Goal: Information Seeking & Learning: Stay updated

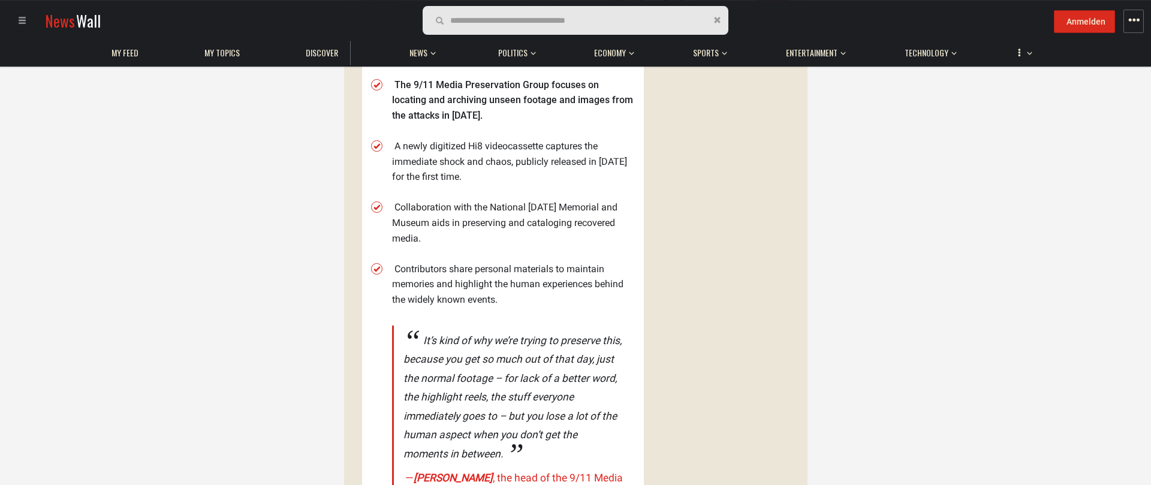
scroll to position [554, 0]
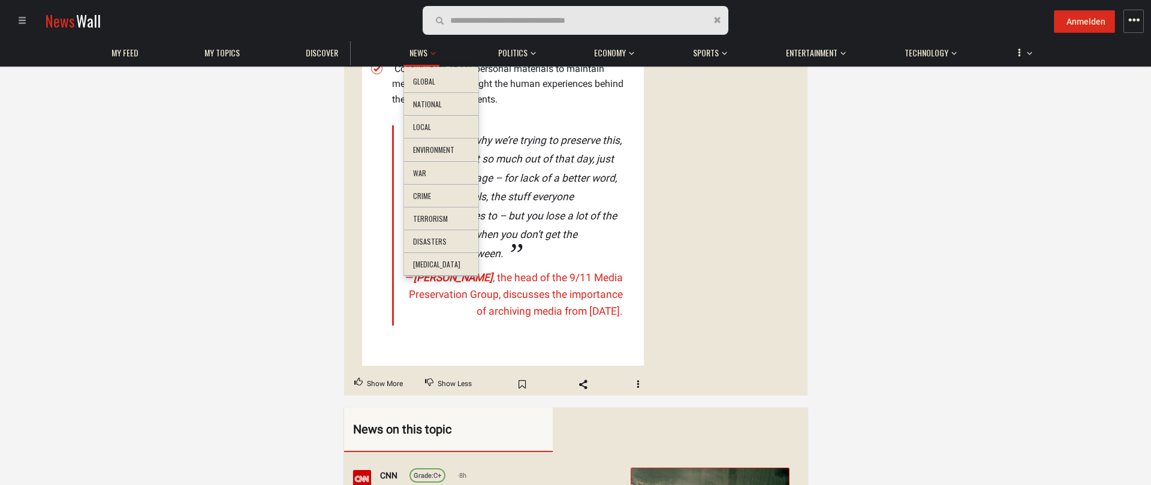
click at [435, 48] on span "button" at bounding box center [432, 51] width 5 height 29
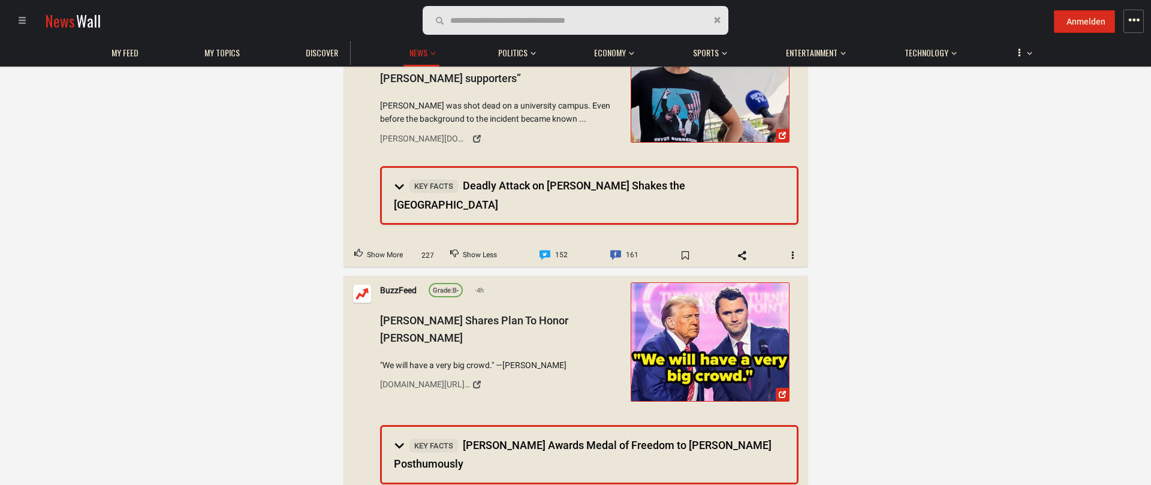
scroll to position [1028, 0]
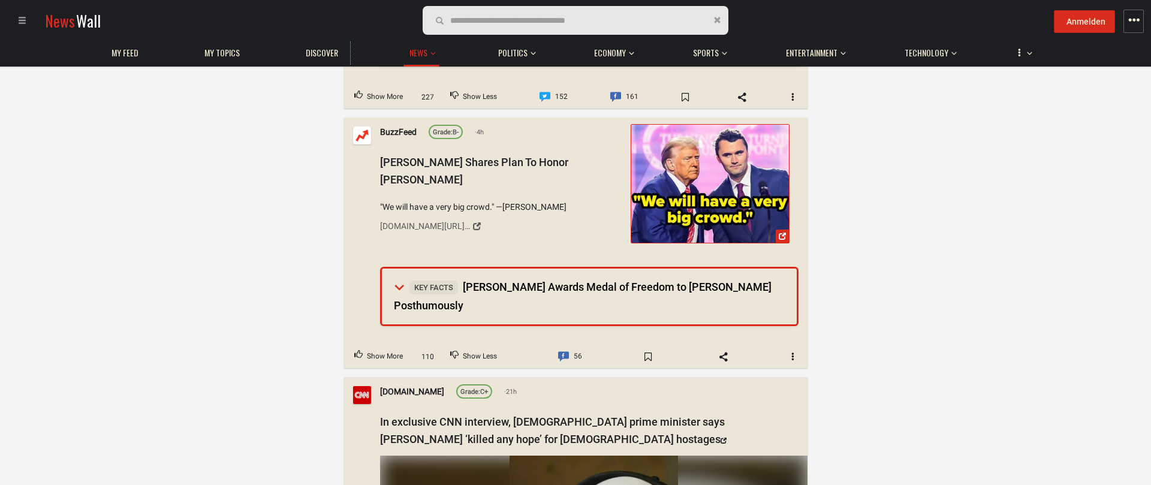
click at [433, 280] on span "Key Facts" at bounding box center [433, 287] width 49 height 14
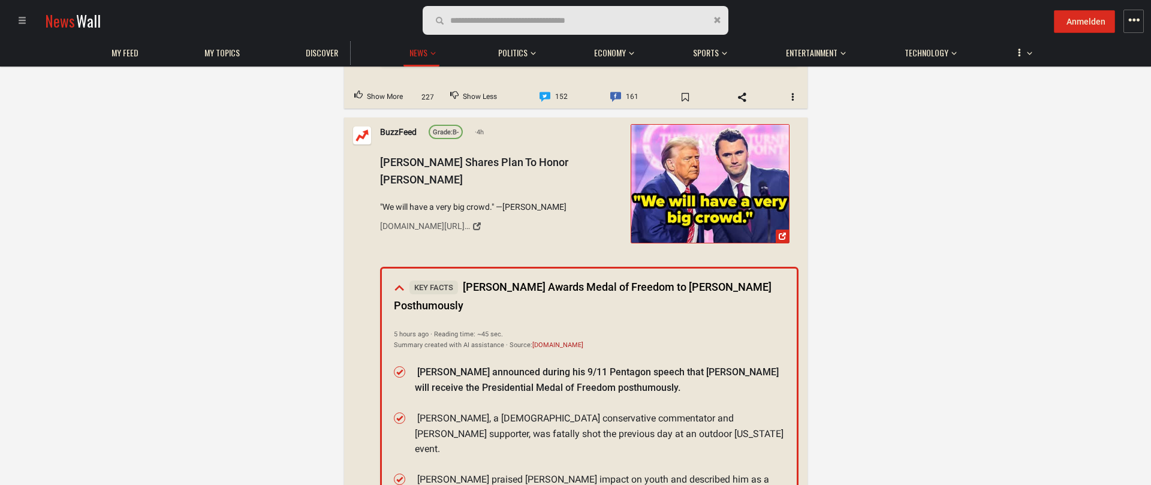
drag, startPoint x: 464, startPoint y: 309, endPoint x: 502, endPoint y: 191, distance: 124.0
click at [502, 191] on div "BuzzFeed Grade: B- 4h [PERSON_NAME] Shares Plan To Honor [PERSON_NAME] "We will…" at bounding box center [589, 434] width 418 height 619
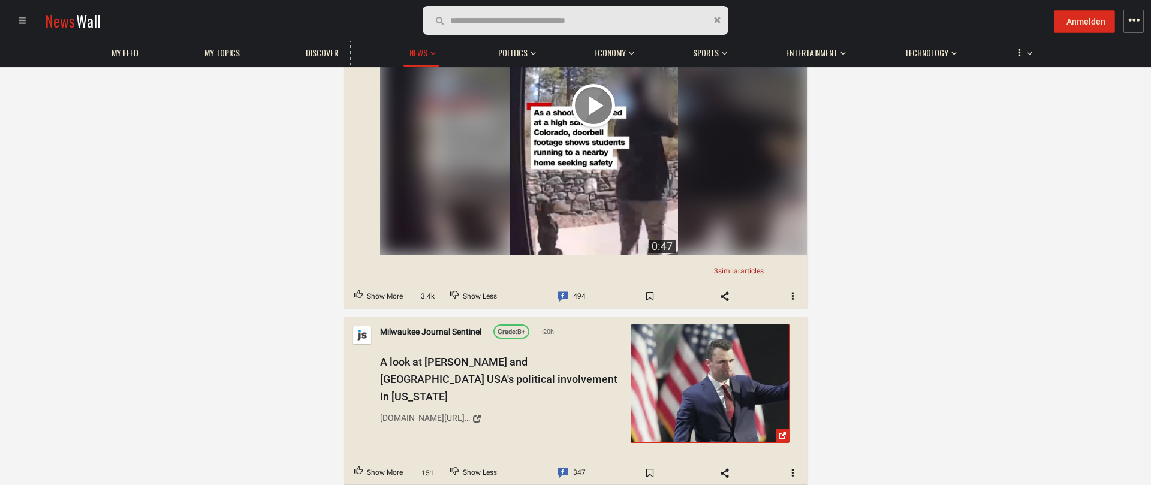
scroll to position [4747, 0]
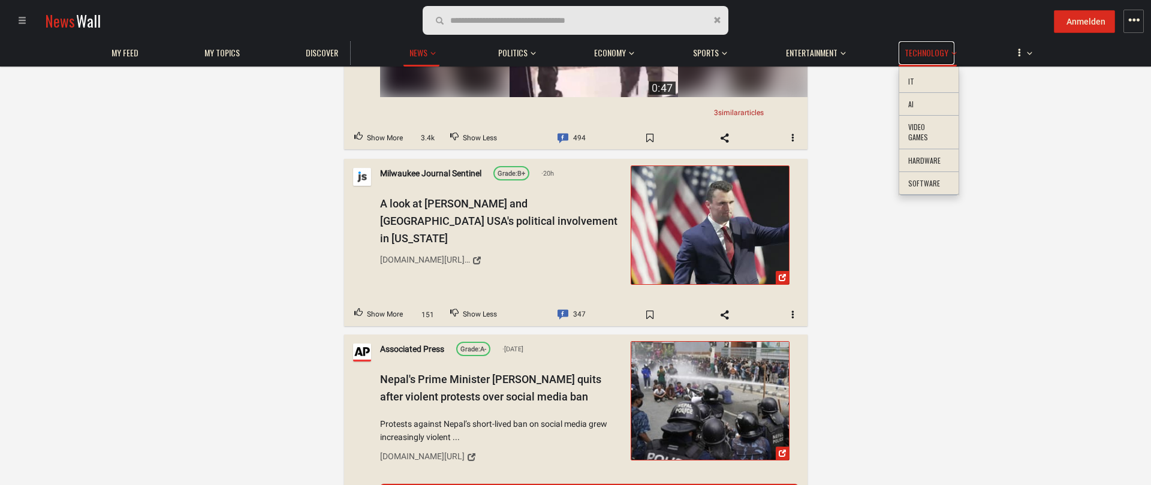
click at [919, 54] on span "Technology" at bounding box center [926, 52] width 44 height 11
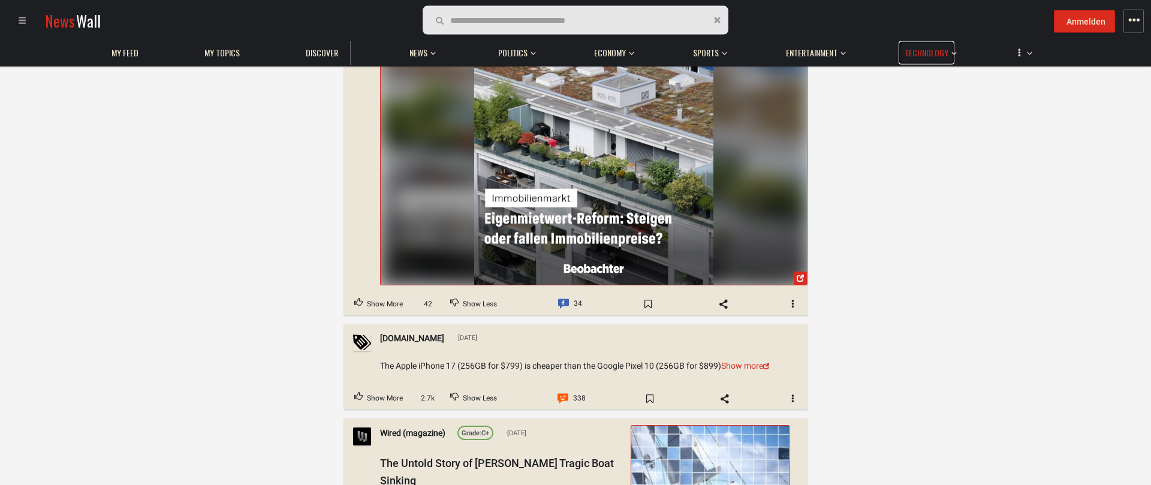
scroll to position [3797, 0]
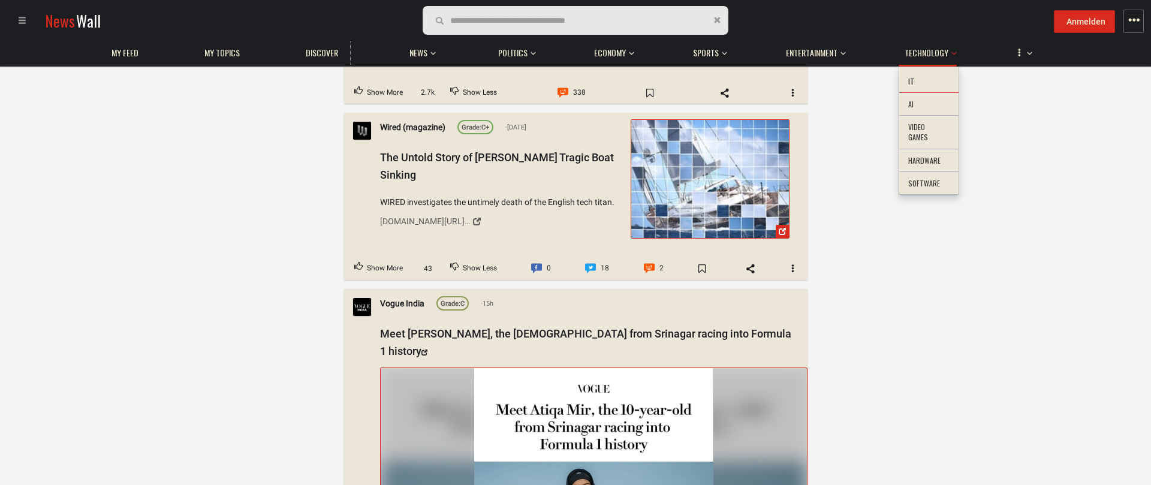
click at [908, 77] on li "IT" at bounding box center [928, 81] width 59 height 23
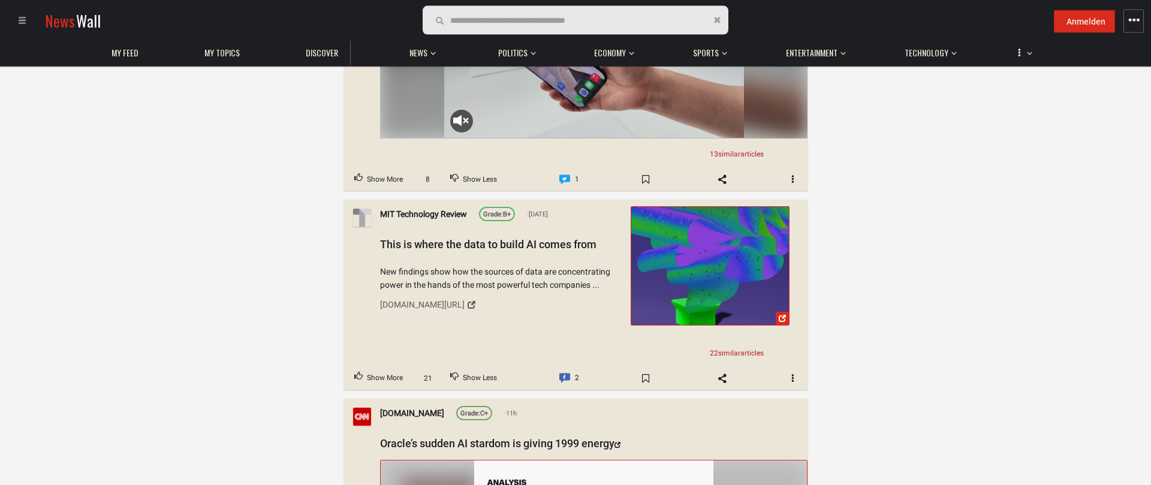
scroll to position [1345, 0]
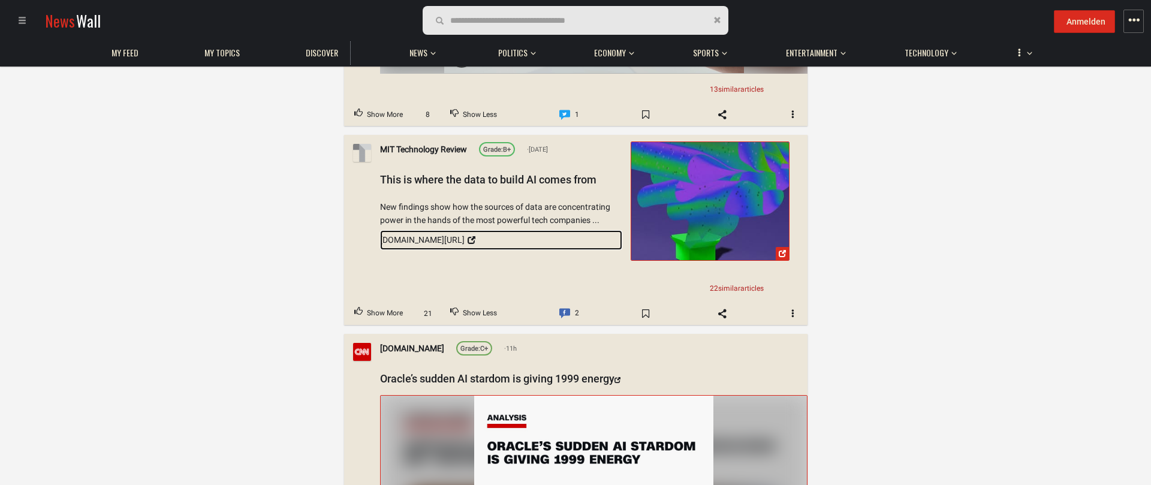
click at [445, 233] on div "[DOMAIN_NAME][URL]" at bounding box center [422, 239] width 85 height 13
